Goal: Information Seeking & Learning: Learn about a topic

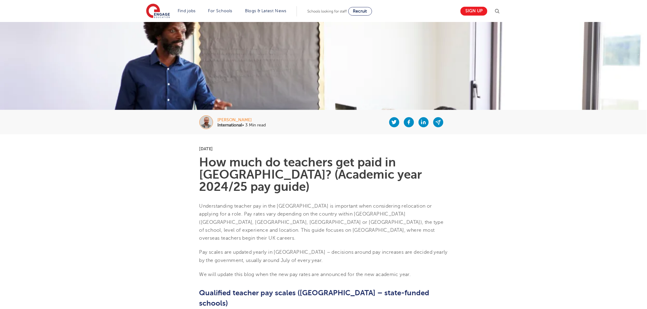
scroll to position [34, 0]
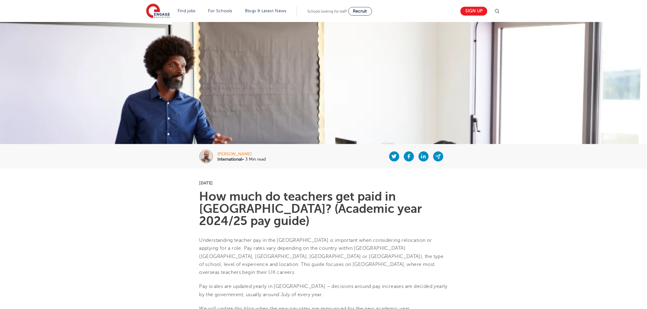
click at [194, 132] on img at bounding box center [323, 125] width 647 height 207
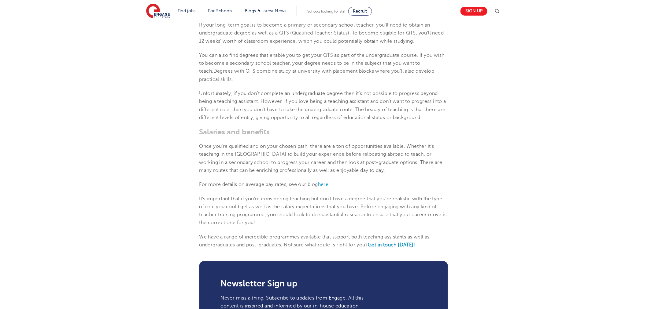
scroll to position [577, 0]
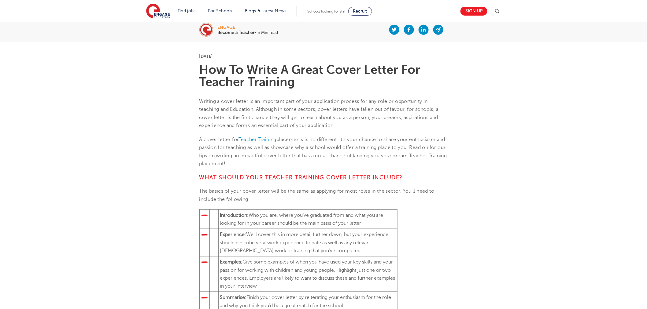
scroll to position [136, 0]
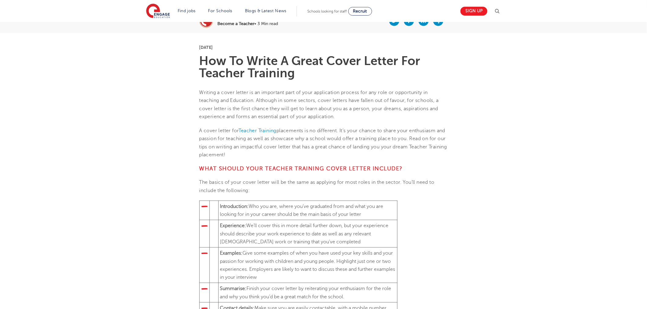
drag, startPoint x: 216, startPoint y: 211, endPoint x: 313, endPoint y: 279, distance: 118.0
click at [313, 279] on tbody "Introduction: Who you are, where you’ve graduated from and what you are looking…" at bounding box center [298, 261] width 198 height 121
click at [313, 281] on td "Examples: Give some examples of when you have used your key skills and your pas…" at bounding box center [307, 265] width 179 height 35
click at [306, 270] on td "Examples: Give some examples of when you have used your key skills and your pas…" at bounding box center [307, 265] width 179 height 35
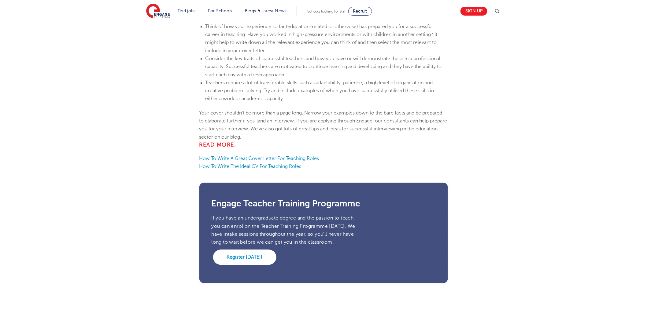
scroll to position [407, 0]
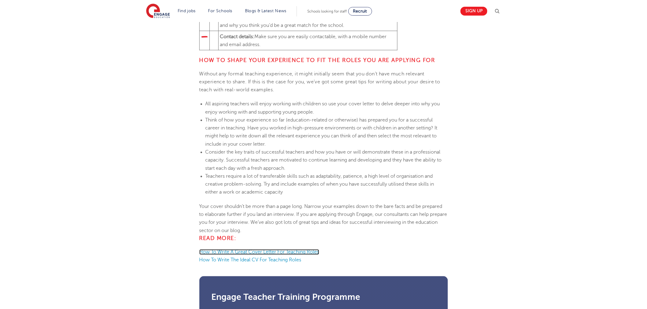
click at [284, 252] on link "How To Write A Great Cover Letter For Teaching Roles" at bounding box center [259, 253] width 120 height 6
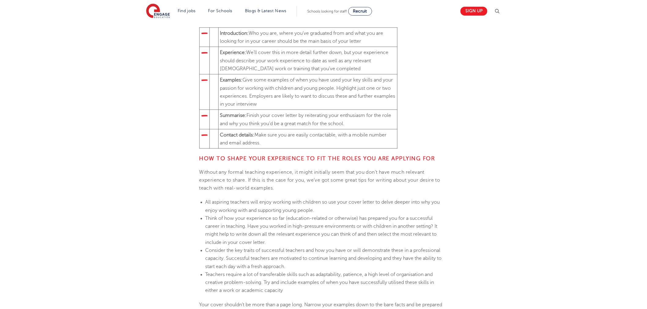
scroll to position [373, 0]
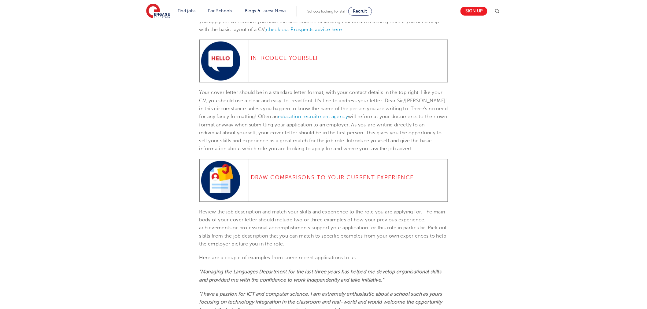
scroll to position [136, 0]
